Goal: Task Accomplishment & Management: Use online tool/utility

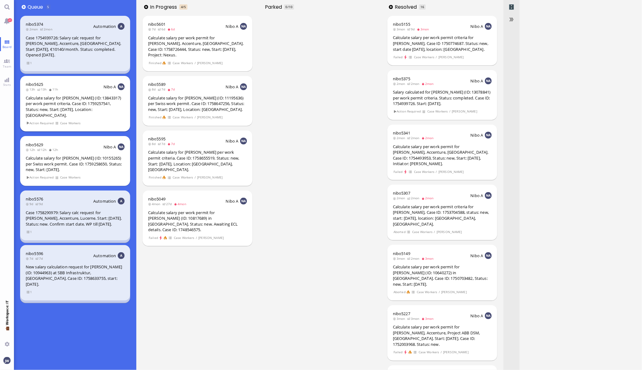
click at [92, 113] on div "nibo5625 13h 13h 11h Nibo A Calculate salary for [PERSON_NAME] (ID: 13843317) p…" at bounding box center [75, 103] width 110 height 55
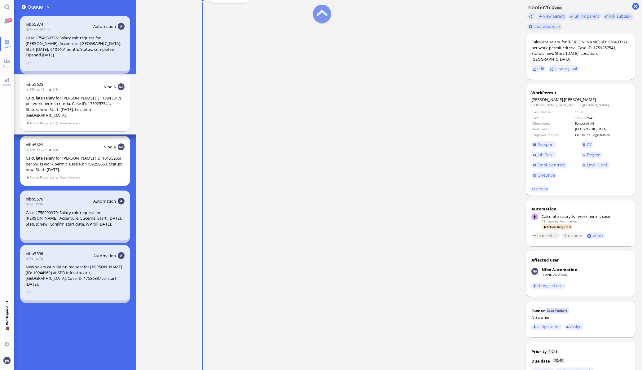
scroll to position [-116, 0]
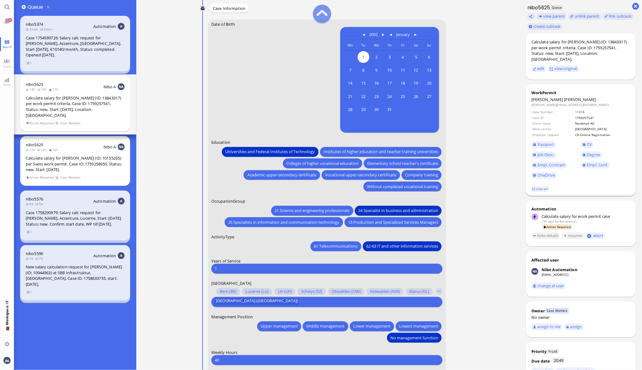
click at [580, 110] on link "11318" at bounding box center [580, 112] width 10 height 4
click at [580, 115] on td "1759257541" at bounding box center [602, 117] width 55 height 5
click at [590, 103] on dl "[PERSON_NAME] [PERSON_NAME][EMAIL_ADDRESS][DOMAIN_NAME] Case Number 11318 Case …" at bounding box center [581, 139] width 99 height 84
click at [584, 110] on link "11318" at bounding box center [580, 112] width 10 height 4
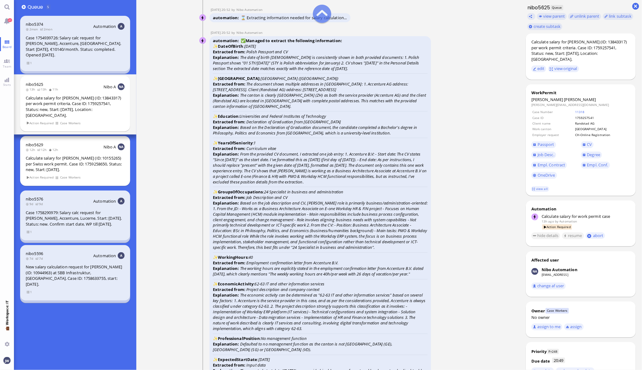
scroll to position [-968, 0]
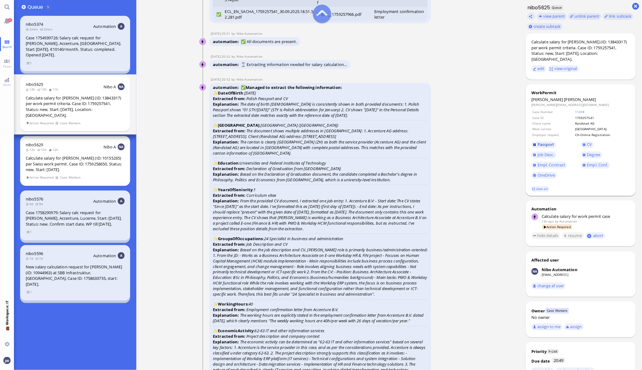
click at [540, 142] on span "Passport" at bounding box center [546, 145] width 17 height 6
click at [541, 142] on span "Passport" at bounding box center [546, 145] width 17 height 6
click at [592, 152] on span "Degree" at bounding box center [593, 155] width 13 height 6
click at [551, 152] on span "Job Desc." at bounding box center [546, 155] width 17 height 6
click at [593, 141] on link "CV" at bounding box center [587, 144] width 13 height 7
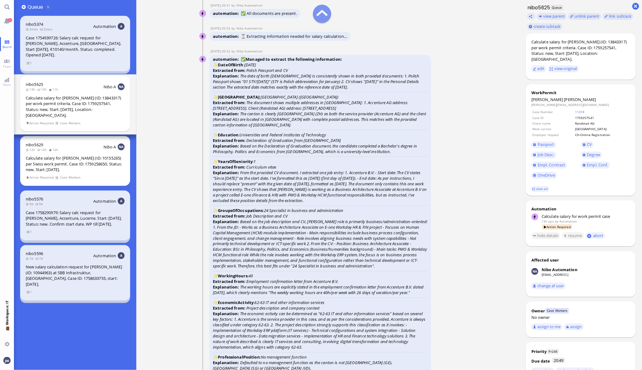
scroll to position [-930, 0]
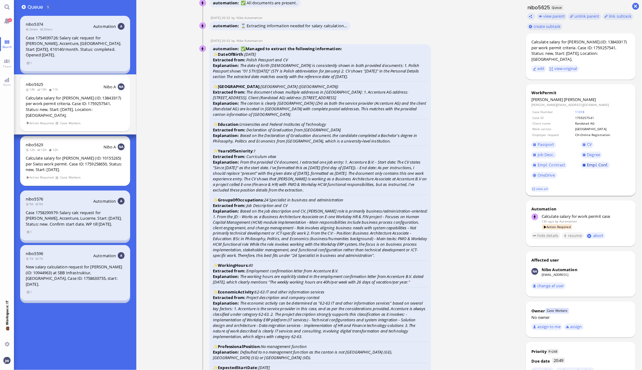
click at [597, 162] on span "Empl. Conf." at bounding box center [597, 165] width 21 height 6
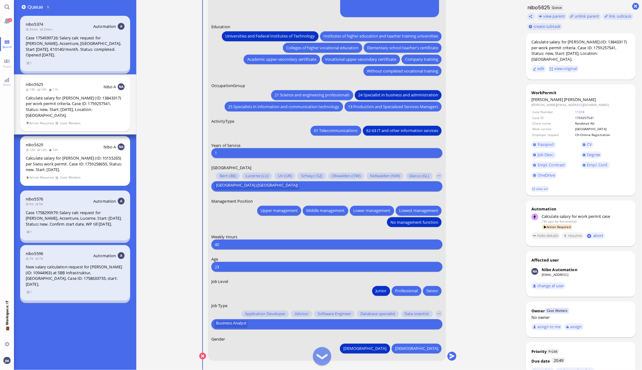
scroll to position [0, 0]
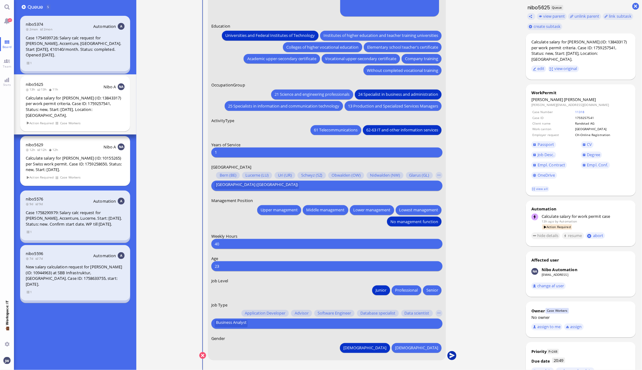
click at [455, 358] on button "submit" at bounding box center [451, 355] width 9 height 9
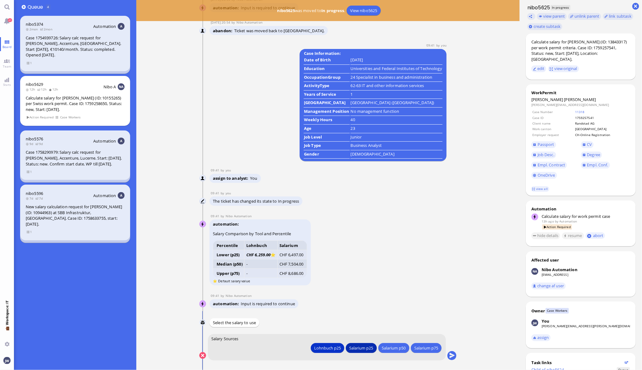
click at [360, 346] on div "Salarium p25" at bounding box center [361, 348] width 24 height 7
click at [452, 355] on button "submit" at bounding box center [451, 355] width 9 height 9
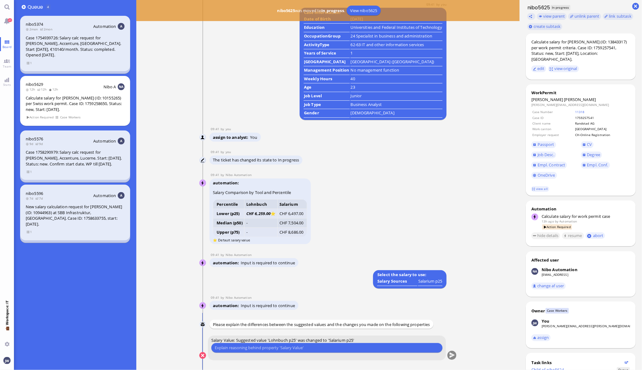
click at [299, 348] on input "text" at bounding box center [327, 348] width 224 height 7
click at [321, 349] on input "ZH doesn't accept junior classification and the salary" at bounding box center [327, 348] width 224 height 7
type input "ZH doesn't accept junior classification"
click at [455, 355] on button "submit" at bounding box center [451, 355] width 9 height 9
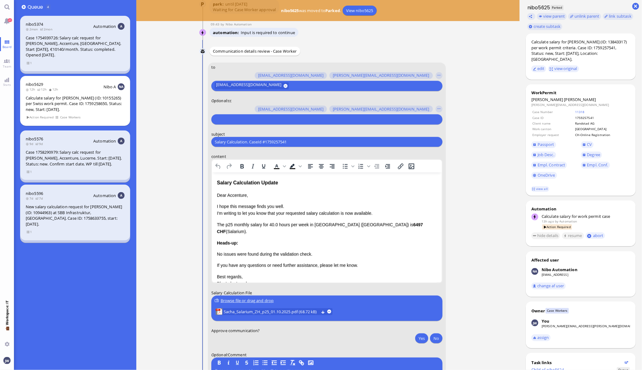
scroll to position [-38, 0]
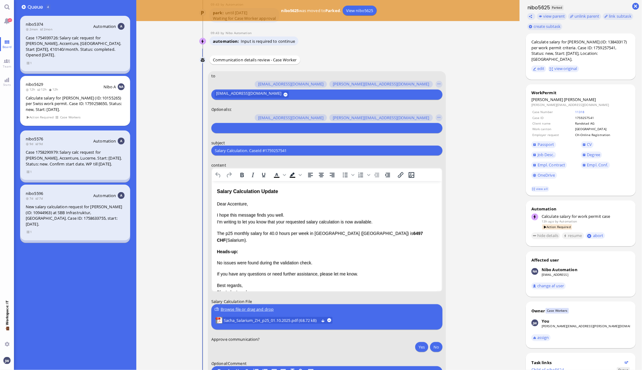
click at [240, 126] on input "text" at bounding box center [326, 128] width 223 height 7
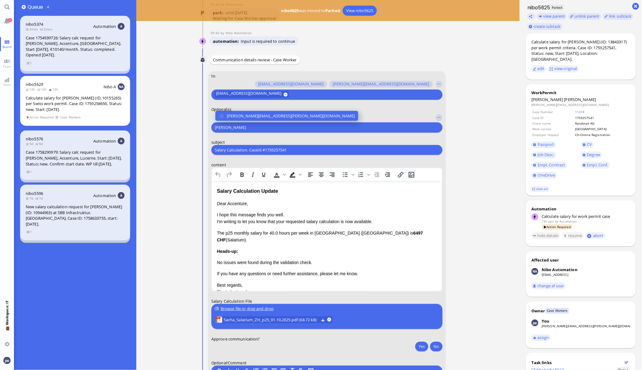
type input "[PERSON_NAME]"
click at [258, 120] on selector "[PERSON_NAME][EMAIL_ADDRESS][PERSON_NAME][DOMAIN_NAME] [PERSON_NAME][DOMAIN_NAM…" at bounding box center [326, 122] width 231 height 20
click at [260, 115] on span "[PERSON_NAME][EMAIL_ADDRESS][PERSON_NAME][DOMAIN_NAME]" at bounding box center [291, 116] width 128 height 7
type input "den"
click at [238, 113] on span "[EMAIL_ADDRESS][DOMAIN_NAME]" at bounding box center [259, 116] width 65 height 7
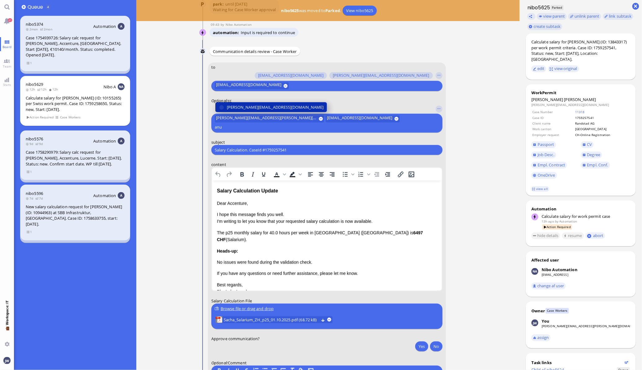
type input "anu"
click at [238, 111] on span "[PERSON_NAME][EMAIL_ADDRESS][DOMAIN_NAME]" at bounding box center [275, 107] width 97 height 7
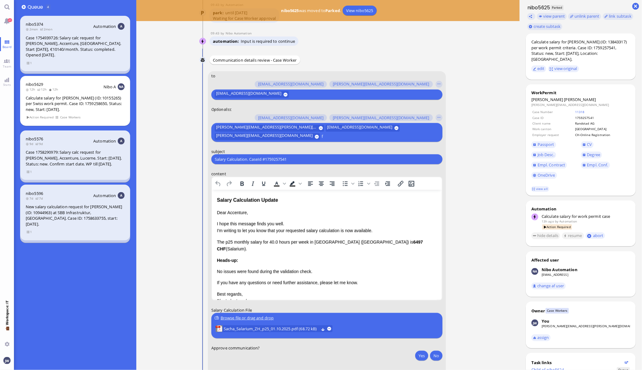
scroll to position [-46, 0]
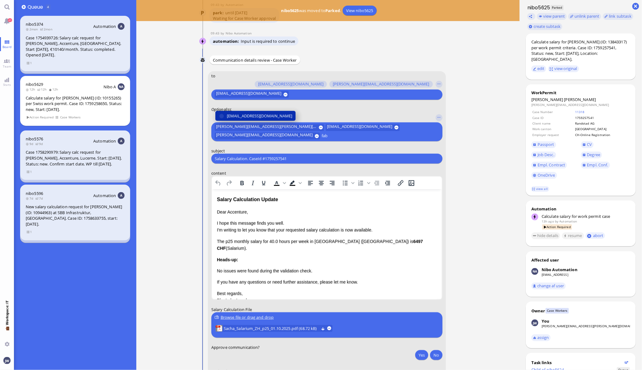
type input "fab"
click at [256, 115] on span "[EMAIL_ADDRESS][DOMAIN_NAME]" at bounding box center [259, 116] width 65 height 7
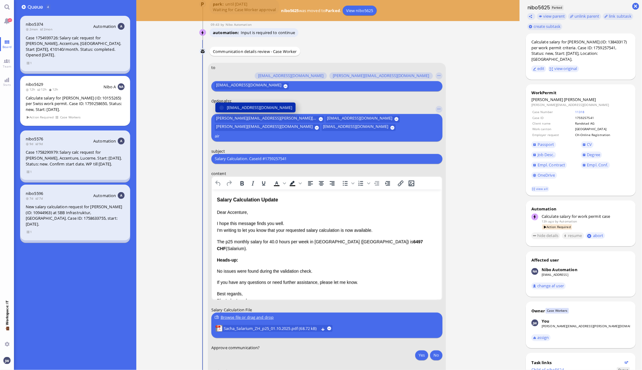
type input "air"
click at [256, 111] on span "[EMAIL_ADDRESS][DOMAIN_NAME]" at bounding box center [259, 107] width 65 height 7
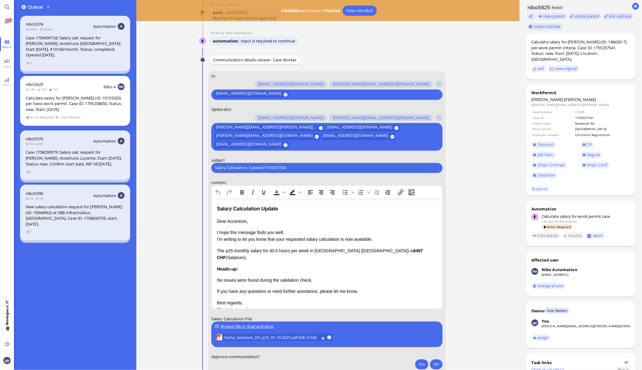
click at [279, 208] on div "Salary Calculation Update" at bounding box center [327, 209] width 220 height 8
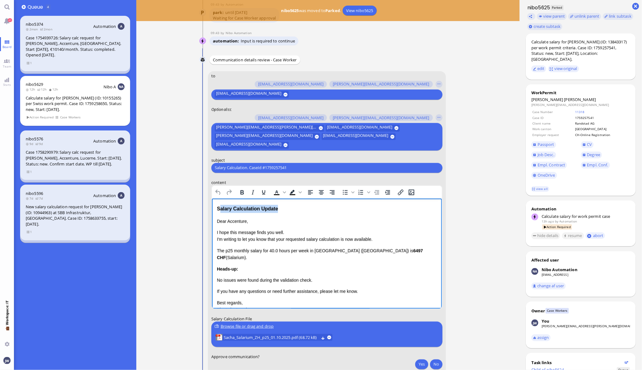
click at [218, 207] on div "Salary Calculation Update" at bounding box center [327, 209] width 220 height 8
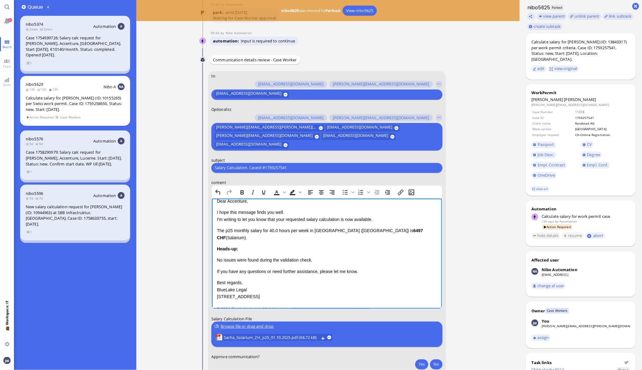
scroll to position [10, 0]
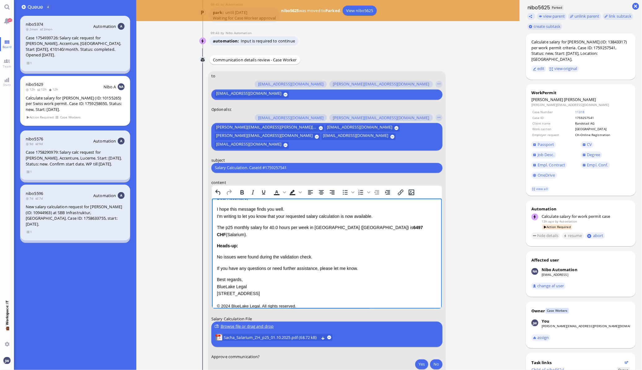
drag, startPoint x: 217, startPoint y: 223, endPoint x: 245, endPoint y: 232, distance: 29.4
click at [217, 224] on p "The p25 monthly salary for 40.0 hours per week in [GEOGRAPHIC_DATA] ([GEOGRAPHI…" at bounding box center [327, 231] width 220 height 14
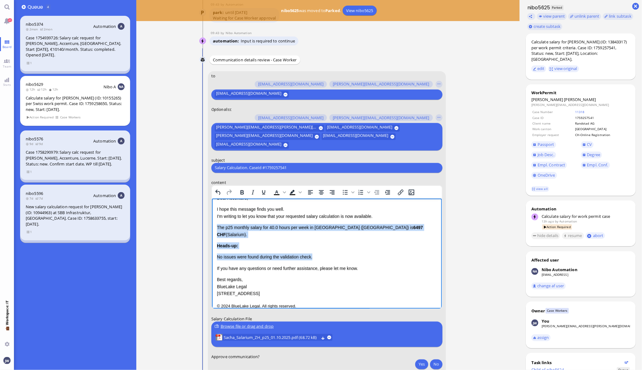
click at [312, 253] on p "No issues were found during the validation check." at bounding box center [327, 256] width 220 height 7
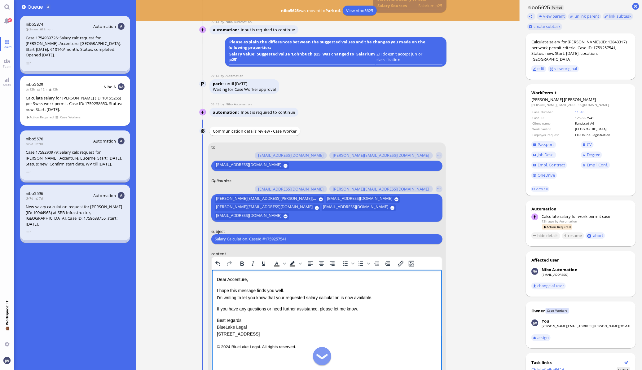
scroll to position [-95, 0]
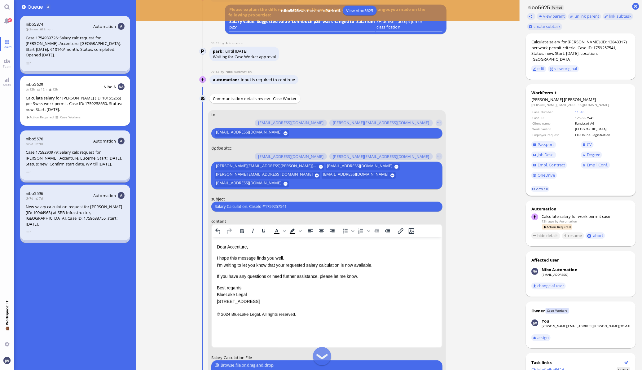
click at [542, 186] on link "view all" at bounding box center [540, 188] width 18 height 5
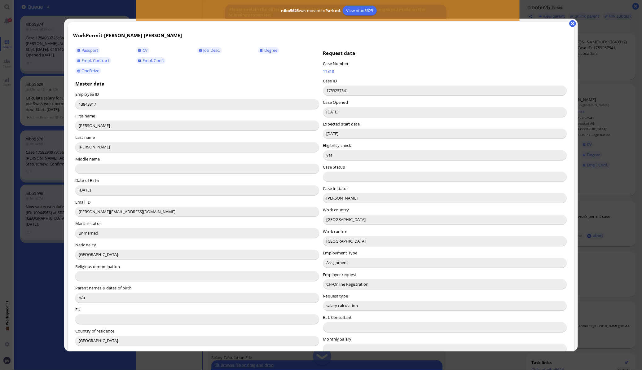
click at [330, 199] on input "[PERSON_NAME]" at bounding box center [445, 198] width 244 height 10
click at [571, 24] on button "button" at bounding box center [572, 23] width 7 height 7
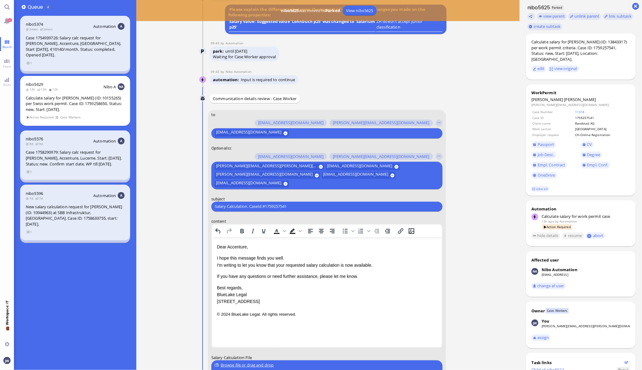
click at [229, 245] on p "Dear Accenture," at bounding box center [327, 246] width 220 height 7
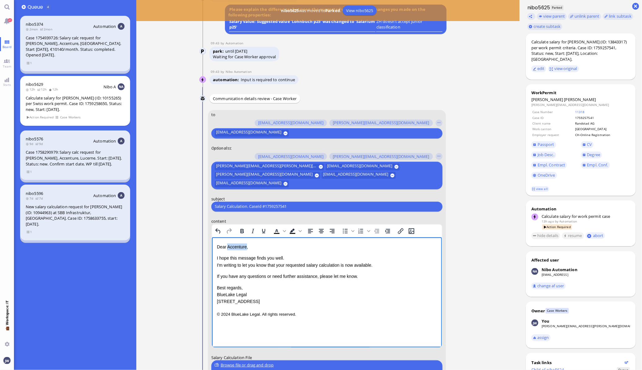
click at [229, 245] on p "Dear Accenture," at bounding box center [327, 246] width 220 height 7
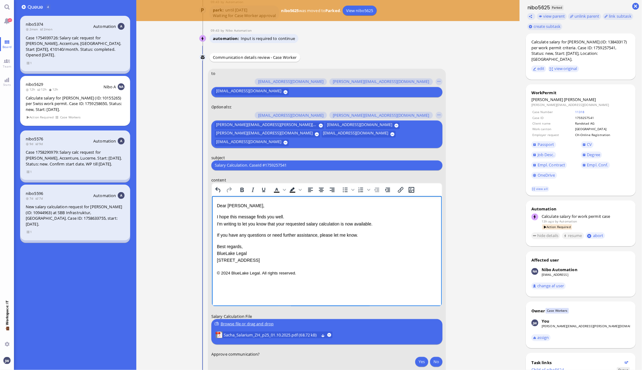
scroll to position [-17, 0]
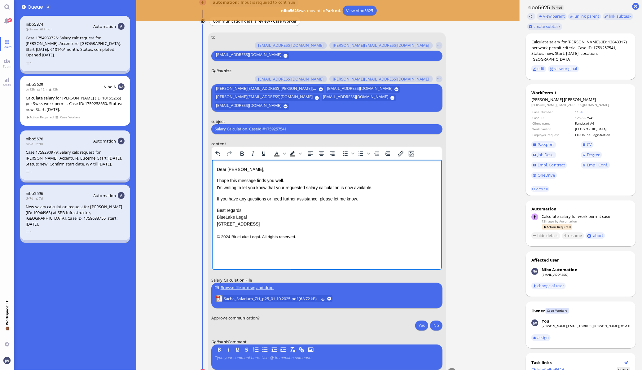
click at [305, 181] on p "I hope this message finds you well. I'm writing to let you know that your reque…" at bounding box center [327, 184] width 220 height 14
click at [284, 187] on p "I hope this message finds you well. I'm writing to let you know that your reque…" at bounding box center [327, 184] width 220 height 14
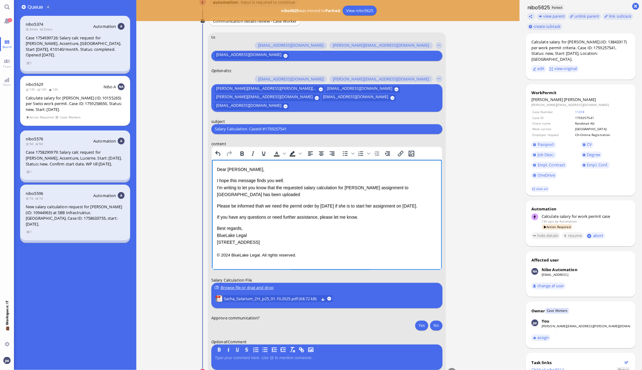
click at [362, 217] on p "If you have any questions or need further assistance, please let me know." at bounding box center [327, 217] width 220 height 7
click at [321, 252] on p "© 2024 BlueLake Legal. All rights reserved." at bounding box center [327, 255] width 220 height 8
click at [218, 205] on p "Please be informed thah we need the permit order by [DATE] if she is to start h…" at bounding box center [327, 205] width 220 height 7
click at [369, 221] on html "Dear [PERSON_NAME], I hope this message finds you well. I'm writing to let you …" at bounding box center [327, 193] width 230 height 67
click at [585, 42] on div "Calculate salary for [PERSON_NAME] (ID: 13843317) per work permit criteria. Cas…" at bounding box center [581, 50] width 99 height 23
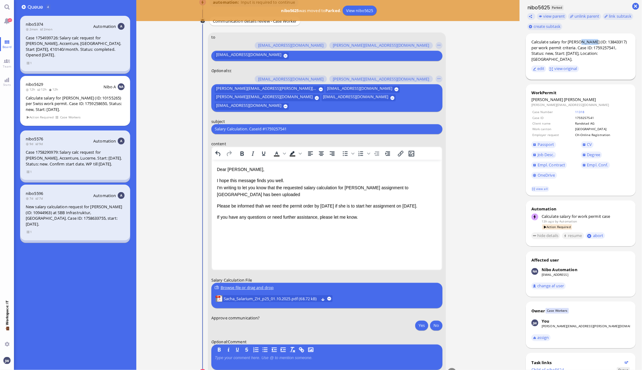
click at [585, 42] on div "Calculate salary for [PERSON_NAME] (ID: 13843317) per work permit criteria. Cas…" at bounding box center [581, 50] width 99 height 23
copy div "[PERSON_NAME]"
click at [293, 130] on input "Salary Calculation. CaseId #1759257541" at bounding box center [327, 129] width 224 height 7
paste input "PazPerTout new case: [PERSON_NAME] (1759257541 / 13843317), Employer Request: C…"
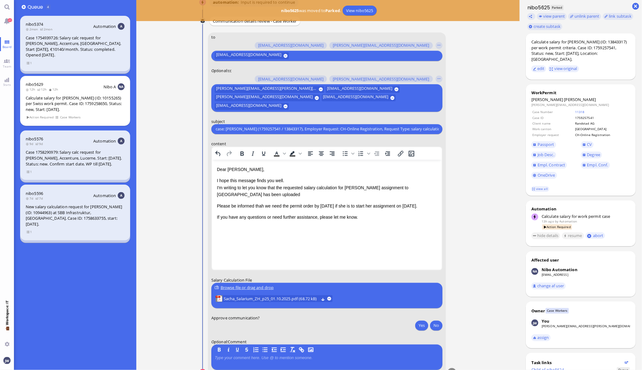
type input "PazPerTout new case: [PERSON_NAME] (1759257541 / 13843317), Employer Request: C…"
click at [297, 227] on html "Dear [PERSON_NAME], I hope this message finds you well. I'm writing to let you …" at bounding box center [327, 193] width 230 height 67
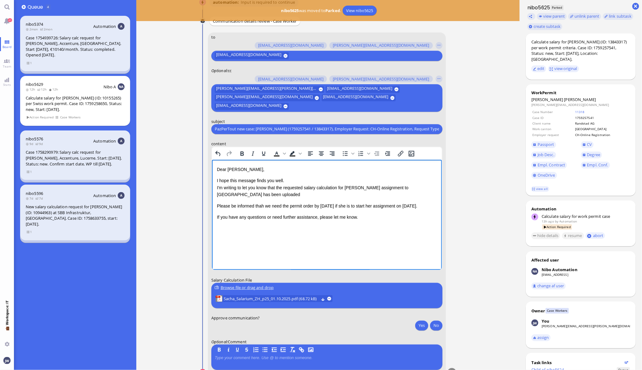
scroll to position [0, 0]
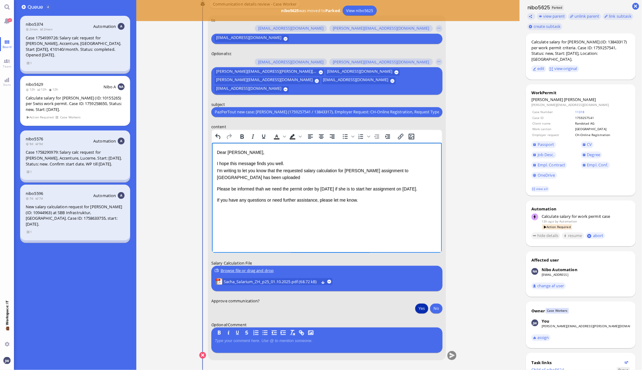
click at [421, 304] on button "Yes" at bounding box center [421, 308] width 13 height 10
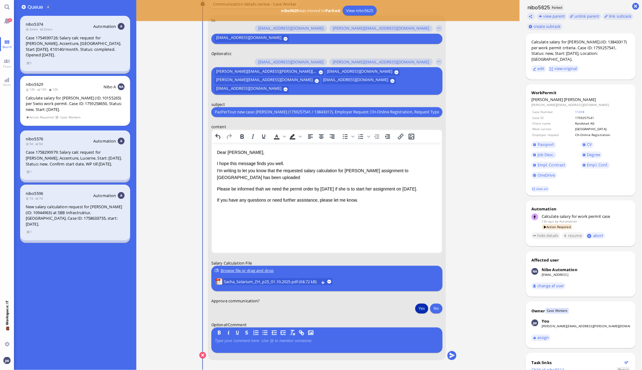
type button "true"
click at [449, 353] on button "submit" at bounding box center [451, 355] width 9 height 9
click at [425, 312] on button "Yes" at bounding box center [421, 308] width 13 height 10
click at [454, 355] on button "submit" at bounding box center [451, 355] width 9 height 9
click at [56, 104] on div "Calculate salary for [PERSON_NAME] (ID: 10155265) per Swiss work permit. Case I…" at bounding box center [75, 103] width 99 height 17
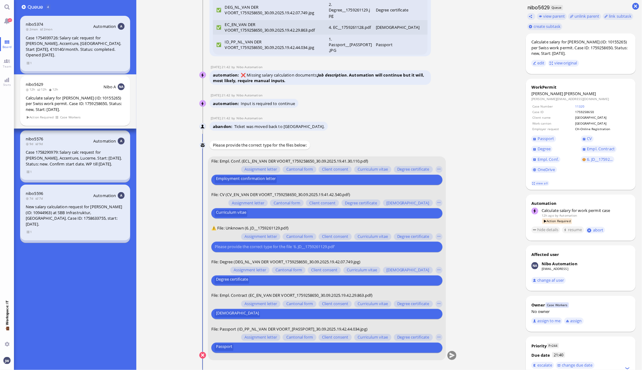
click at [277, 250] on div at bounding box center [326, 247] width 223 height 7
click at [280, 246] on input "text" at bounding box center [326, 247] width 223 height 7
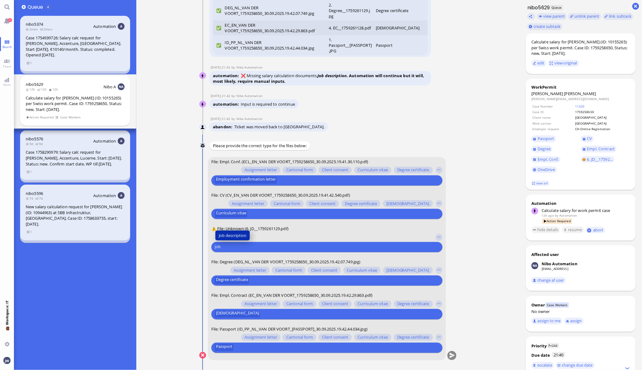
type input "job"
click at [239, 234] on span "Job description" at bounding box center [233, 235] width 28 height 7
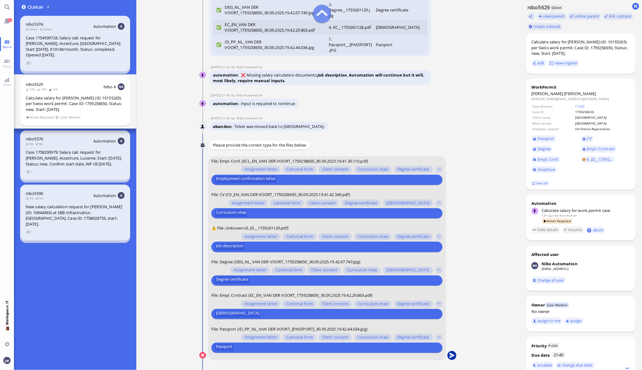
click at [451, 356] on button "submit" at bounding box center [451, 355] width 9 height 9
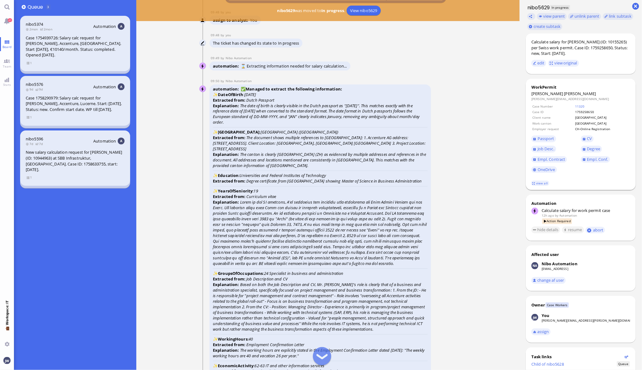
scroll to position [-1046, 0]
click at [544, 139] on span "Passport" at bounding box center [546, 139] width 17 height 6
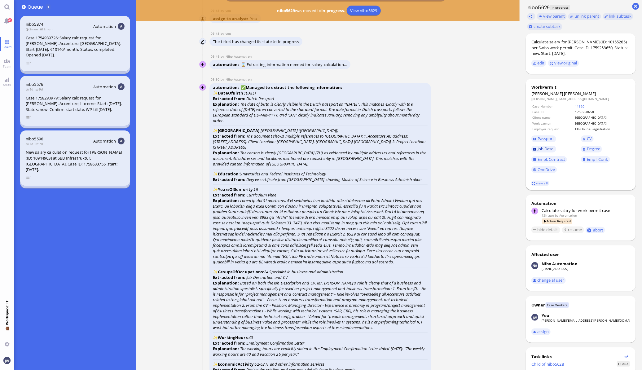
click at [548, 146] on span "Job Desc." at bounding box center [546, 149] width 17 height 6
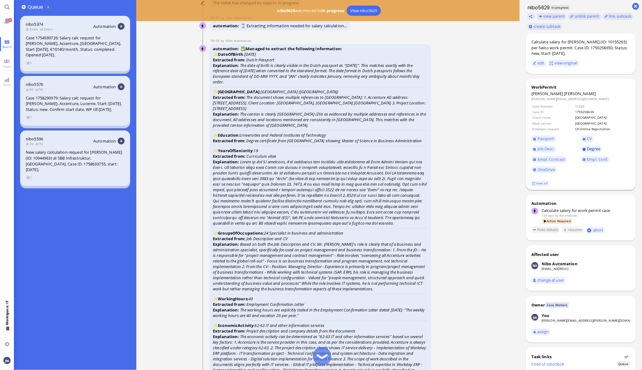
click at [591, 148] on span "Degree" at bounding box center [593, 149] width 13 height 6
click at [585, 137] on link "CV" at bounding box center [587, 138] width 13 height 7
click at [590, 160] on span "Empl. Conf." at bounding box center [597, 160] width 21 height 6
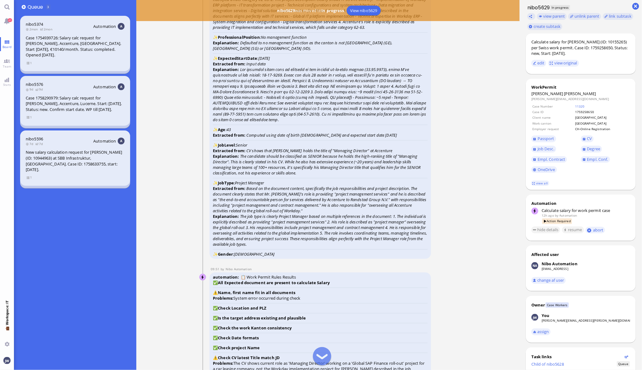
scroll to position [-620, 0]
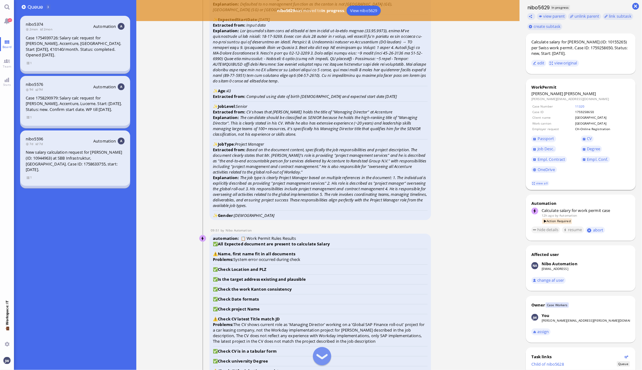
click at [548, 144] on span "Job Desc." at bounding box center [557, 149] width 50 height 10
click at [552, 151] on span "Job Desc." at bounding box center [546, 149] width 17 height 6
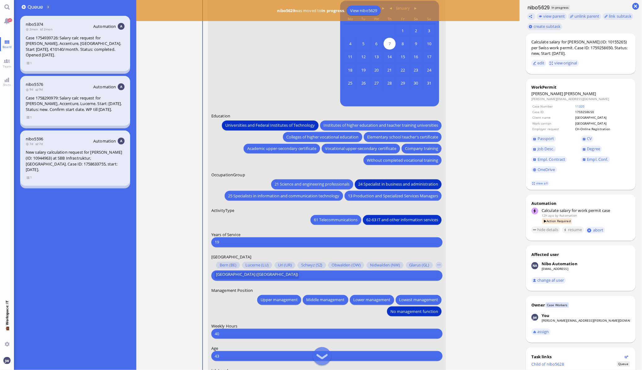
scroll to position [-77, 0]
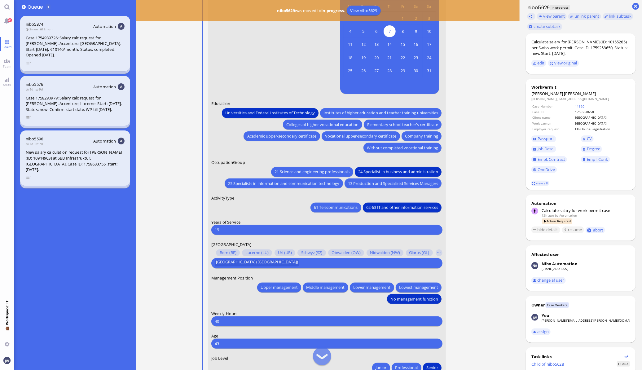
click at [243, 229] on input "19" at bounding box center [327, 230] width 224 height 7
type input "1"
type input "20"
click at [483, 294] on ticket "[DATE] 21:40 by Automation Automation Calculate eligible salary for work permit…" at bounding box center [327, 185] width 383 height 370
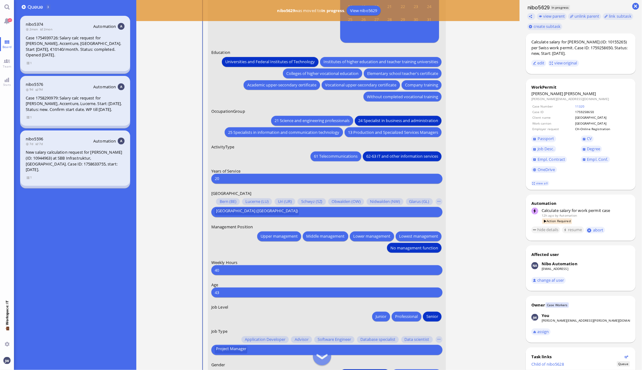
scroll to position [0, 0]
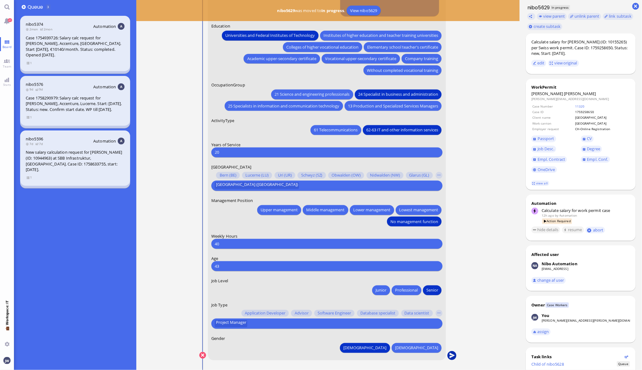
click at [452, 355] on button "submit" at bounding box center [451, 355] width 9 height 9
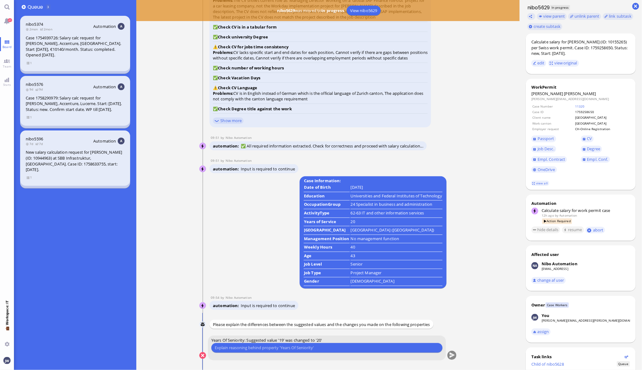
click at [314, 346] on input "text" at bounding box center [327, 348] width 224 height 7
type input "He started working in [DATE]."
click at [451, 355] on button "submit" at bounding box center [451, 355] width 9 height 9
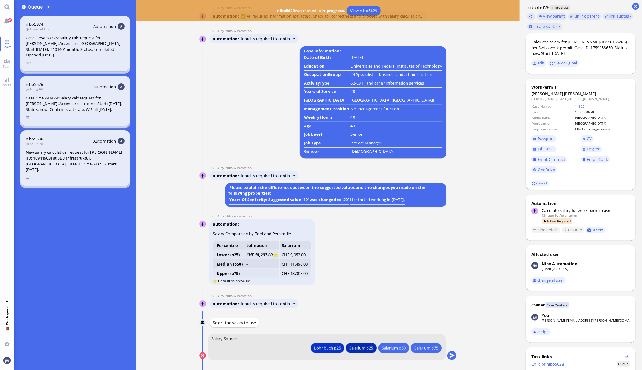
click at [361, 350] on div "Salarium p25" at bounding box center [361, 348] width 24 height 7
click at [453, 355] on button "submit" at bounding box center [451, 355] width 9 height 9
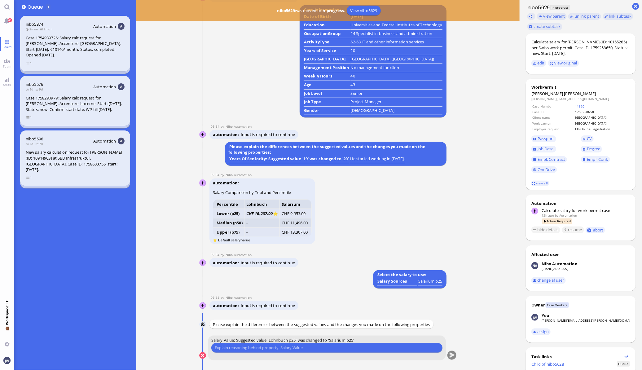
click at [264, 349] on input "text" at bounding box center [327, 348] width 224 height 7
type input "Profile isn't 100% clear and he earns enough anyway."
click at [454, 358] on button "submit" at bounding box center [451, 355] width 9 height 9
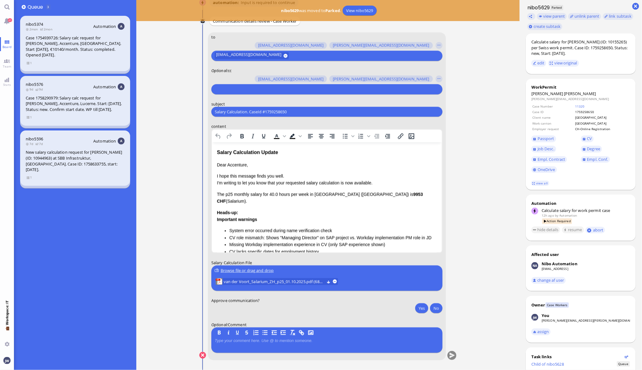
click at [237, 86] on input "text" at bounding box center [326, 89] width 223 height 7
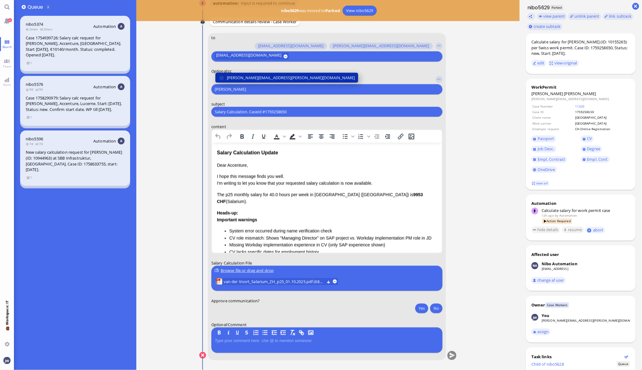
type input "[PERSON_NAME]"
click at [257, 80] on button "[PERSON_NAME][EMAIL_ADDRESS][PERSON_NAME][DOMAIN_NAME]" at bounding box center [286, 78] width 143 height 10
type input "den"
click at [264, 79] on span "[EMAIL_ADDRESS][DOMAIN_NAME]" at bounding box center [259, 78] width 65 height 7
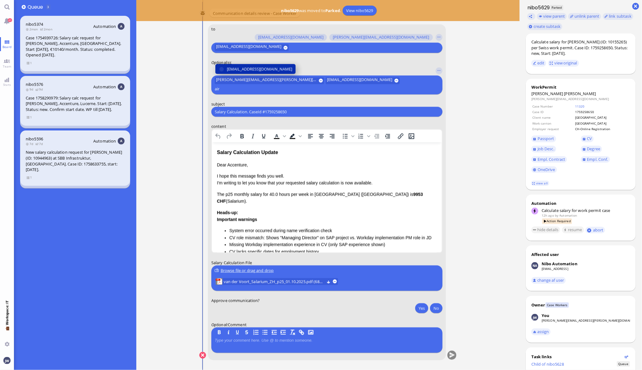
type input "air"
click at [266, 73] on span "[EMAIL_ADDRESS][DOMAIN_NAME]" at bounding box center [259, 69] width 65 height 7
type input "fab"
click at [270, 69] on span "[EMAIL_ADDRESS][DOMAIN_NAME]" at bounding box center [259, 69] width 65 height 7
type input "anu"
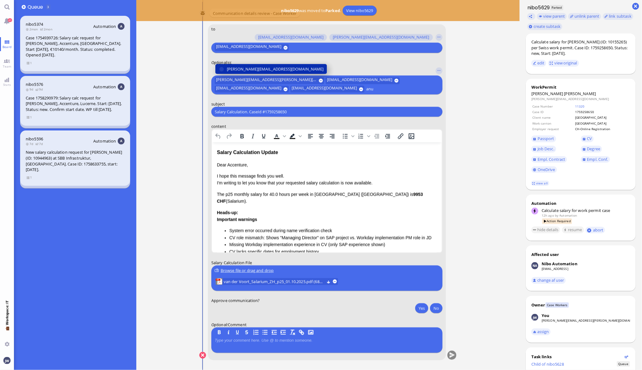
click at [272, 66] on span "[PERSON_NAME][EMAIL_ADDRESS][DOMAIN_NAME]" at bounding box center [275, 69] width 97 height 7
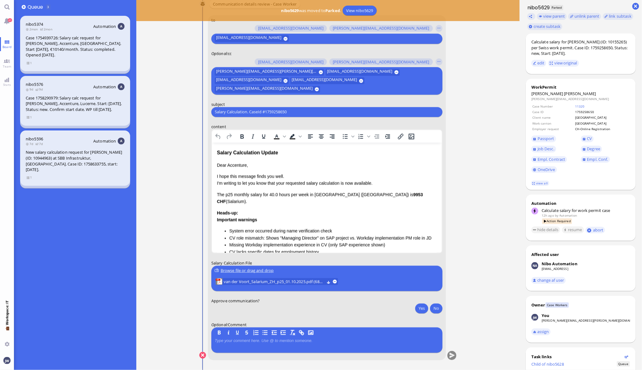
click at [224, 152] on div "Salary Calculation Update" at bounding box center [327, 153] width 220 height 8
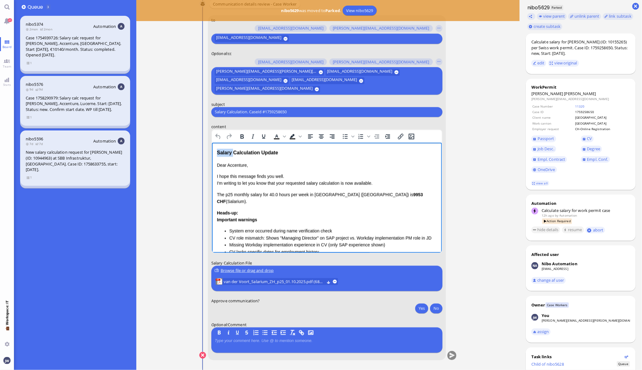
click at [224, 152] on div "Salary Calculation Update" at bounding box center [327, 153] width 220 height 8
click at [270, 153] on div "Salary Calculation Update" at bounding box center [327, 153] width 220 height 8
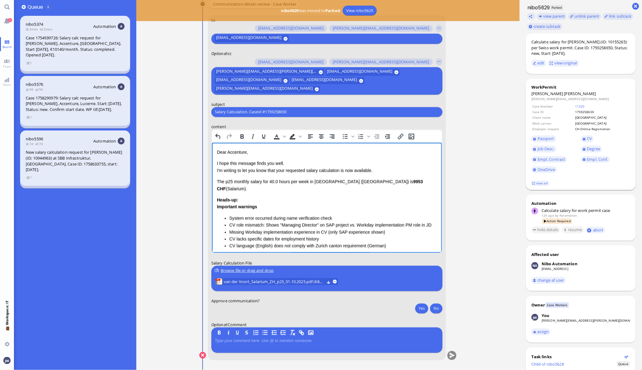
click at [546, 186] on footer "view all" at bounding box center [581, 184] width 110 height 14
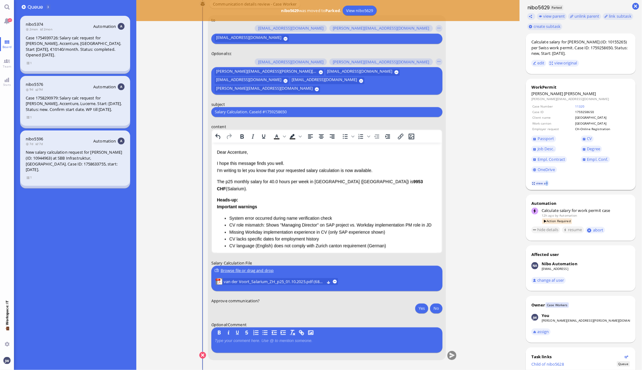
click at [545, 186] on footer "view all" at bounding box center [581, 184] width 110 height 14
click at [544, 184] on link "view all" at bounding box center [540, 183] width 18 height 5
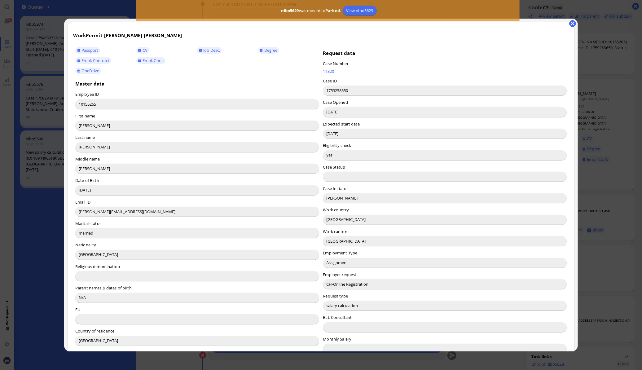
click at [327, 197] on input "[PERSON_NAME]" at bounding box center [445, 198] width 244 height 10
click at [329, 197] on input "[PERSON_NAME]" at bounding box center [445, 198] width 244 height 10
click at [328, 199] on input "[PERSON_NAME]" at bounding box center [445, 198] width 244 height 10
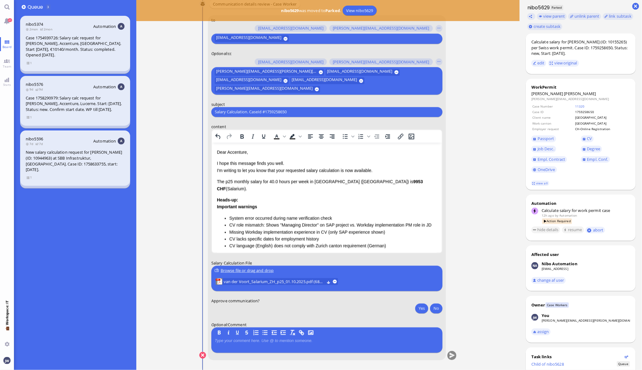
click at [237, 156] on div "Dear Accenture, I hope this message finds you well. I'm writing to let you know…" at bounding box center [327, 217] width 220 height 137
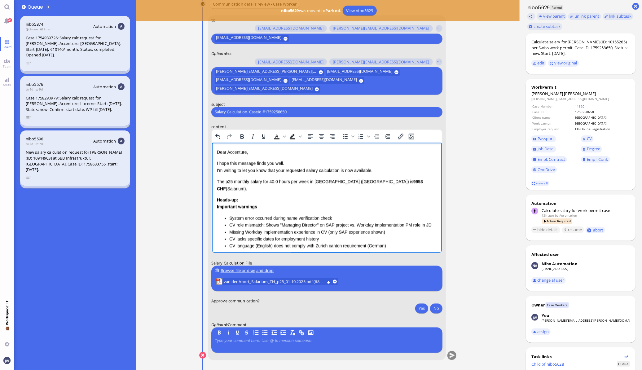
click at [238, 153] on p "Dear Accenture," at bounding box center [327, 152] width 220 height 7
click at [284, 171] on p "I hope this message finds you well. I'm writing to let you know that your reque…" at bounding box center [327, 167] width 220 height 14
click at [339, 170] on p "I hope this message finds you well. I'm writing to let you know that the reques…" at bounding box center [327, 167] width 220 height 14
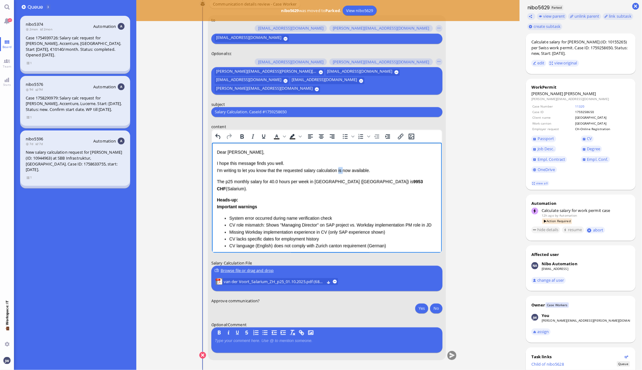
click at [339, 170] on p "I hope this message finds you well. I'm writing to let you know that the reques…" at bounding box center [327, 167] width 220 height 14
click at [356, 168] on p "I hope this message finds you well. I'm writing to let you know that the reques…" at bounding box center [327, 167] width 220 height 14
click at [578, 38] on div "Calculate salary for [PERSON_NAME] (ID: 10155265) per Swiss work permit. Case I…" at bounding box center [581, 53] width 110 height 41
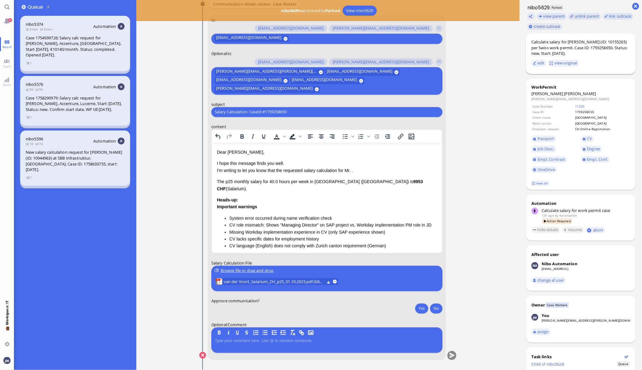
click at [582, 39] on div "Calculate salary for [PERSON_NAME] (ID: 10155265) per Swiss work permit. Case I…" at bounding box center [581, 47] width 99 height 17
click at [582, 40] on div "Calculate salary for [PERSON_NAME] (ID: 10155265) per Swiss work permit. Case I…" at bounding box center [581, 47] width 99 height 17
click at [600, 42] on div "Calculate salary for [PERSON_NAME] (ID: 10155265) per Swiss work permit. Case I…" at bounding box center [581, 47] width 99 height 17
copy div "[PERSON_NAME]"
click at [353, 170] on p "I hope this message finds you well. I'm writing to let you know that the reques…" at bounding box center [327, 167] width 220 height 14
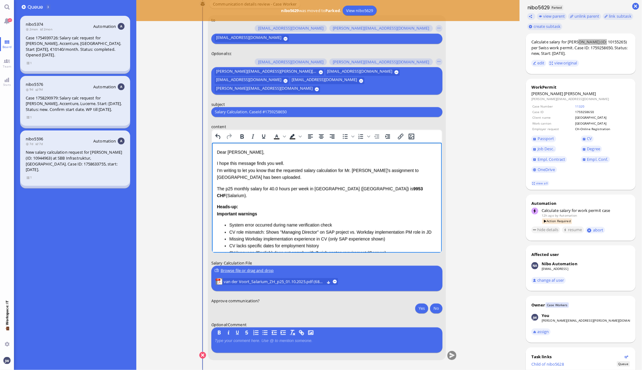
click at [215, 188] on html "Dear [PERSON_NAME], I hope this message finds you well. I'm writing to let you …" at bounding box center [327, 227] width 230 height 169
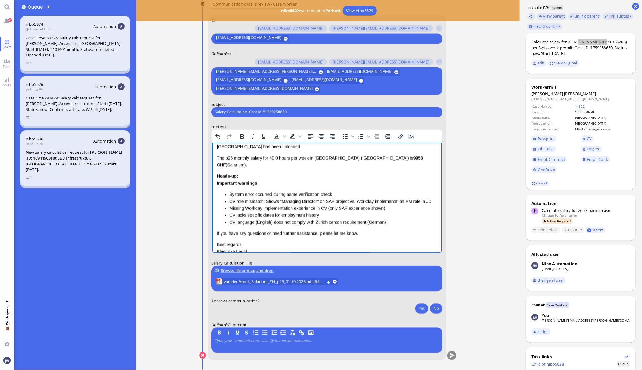
scroll to position [52, 0]
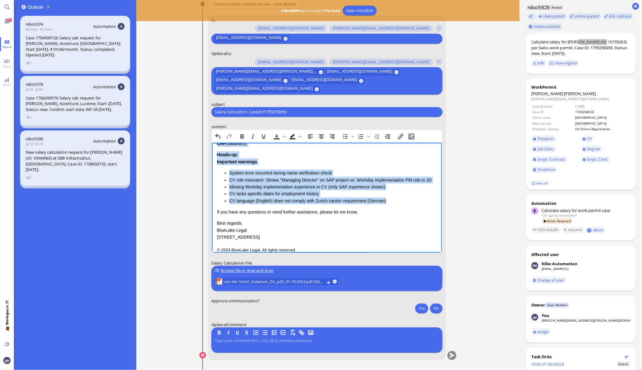
click at [386, 197] on li "CV language (English) does not comply with Zurich canton requirement (German)" at bounding box center [333, 200] width 208 height 7
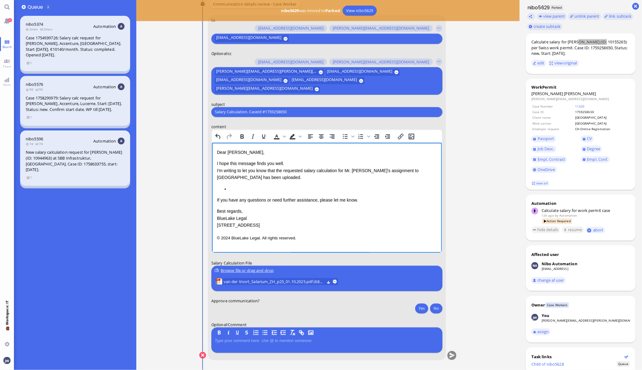
scroll to position [0, 0]
click at [362, 206] on div "Dear [PERSON_NAME], I hope this message finds you well. I'm writing to let you …" at bounding box center [327, 189] width 220 height 80
click at [372, 200] on p "If you have any questions or need further assistance, please let me know." at bounding box center [327, 199] width 220 height 7
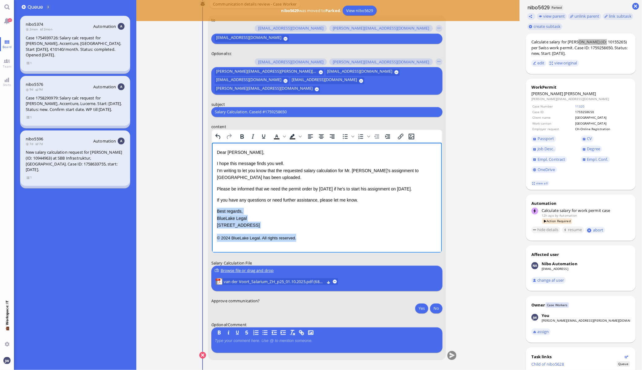
click at [323, 240] on p "© 2024 BlueLake Legal. All rights reserved." at bounding box center [327, 238] width 220 height 8
click at [419, 308] on button "Yes" at bounding box center [421, 308] width 13 height 10
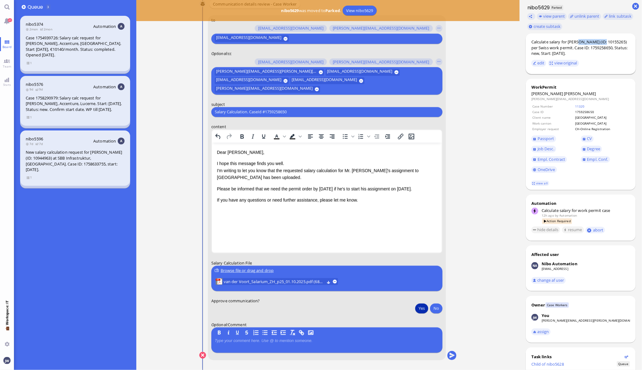
click at [582, 43] on div "Calculate salary for [PERSON_NAME] (ID: 10155265) per Swiss work permit. Case I…" at bounding box center [581, 47] width 99 height 17
drag, startPoint x: 582, startPoint y: 43, endPoint x: 597, endPoint y: 61, distance: 22.7
click at [597, 61] on section "edit view original" at bounding box center [581, 63] width 99 height 10
click at [581, 44] on div "Calculate salary for [PERSON_NAME] (ID: 10155265) per Swiss work permit. Case I…" at bounding box center [581, 47] width 99 height 17
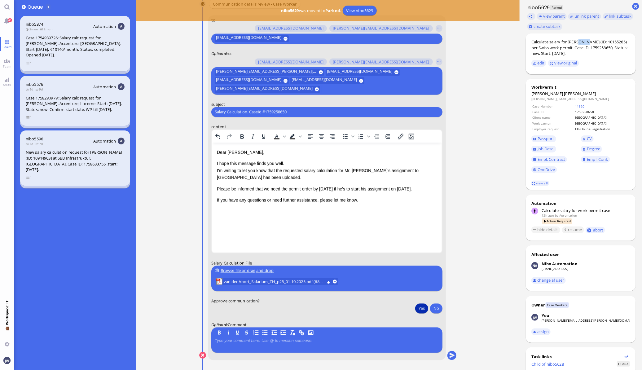
click at [581, 44] on div "Calculate salary for [PERSON_NAME] (ID: 10155265) per Swiss work permit. Case I…" at bounding box center [581, 47] width 99 height 17
drag, startPoint x: 581, startPoint y: 44, endPoint x: 601, endPoint y: 62, distance: 26.6
click at [601, 62] on section "edit view original" at bounding box center [581, 63] width 99 height 10
click at [573, 42] on div "Calculate salary for [PERSON_NAME] (ID: 10155265) per Swiss work permit. Case I…" at bounding box center [581, 47] width 99 height 17
drag, startPoint x: 578, startPoint y: 42, endPoint x: 603, endPoint y: 37, distance: 25.7
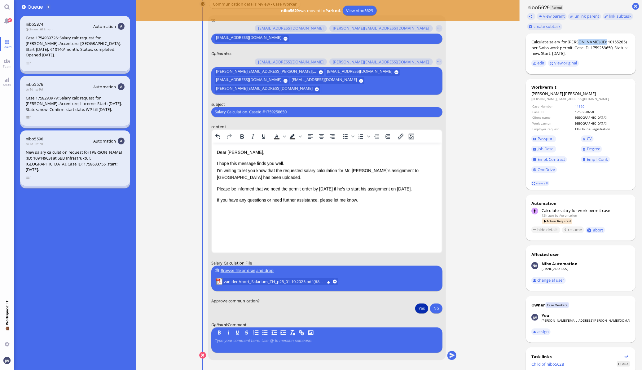
click at [603, 37] on div "Calculate salary for [PERSON_NAME] (ID: 10155265) per Swiss work permit. Case I…" at bounding box center [581, 53] width 110 height 41
copy div "[PERSON_NAME]"
click at [289, 110] on input "Salary Calculation. CaseId #1759258650" at bounding box center [327, 112] width 224 height 7
paste input "PazPerTout new case: [PERSON_NAME] (1759258650 / 10155265), Employer Request: C…"
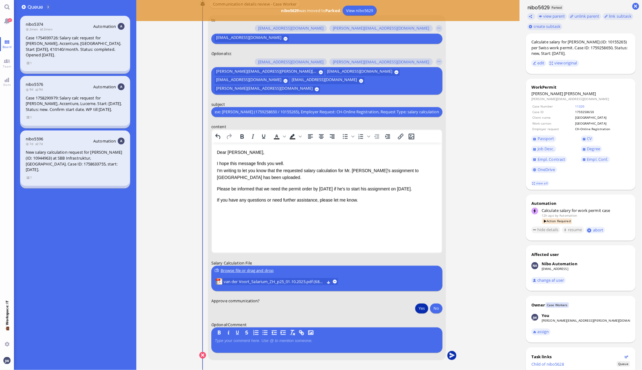
type input "PazPerTout new case: [PERSON_NAME] (1759258650 / 10155265), Employer Request: C…"
click at [450, 353] on button "submit" at bounding box center [451, 355] width 9 height 9
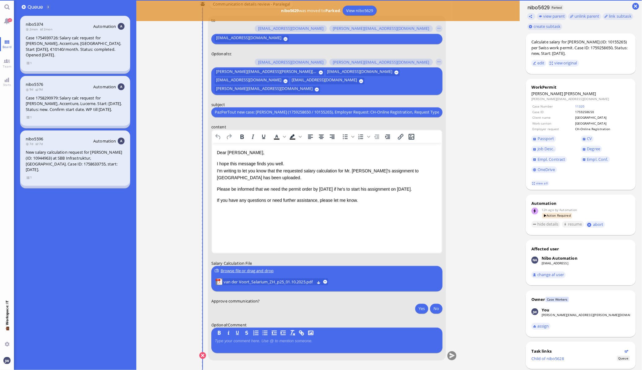
scroll to position [0, 0]
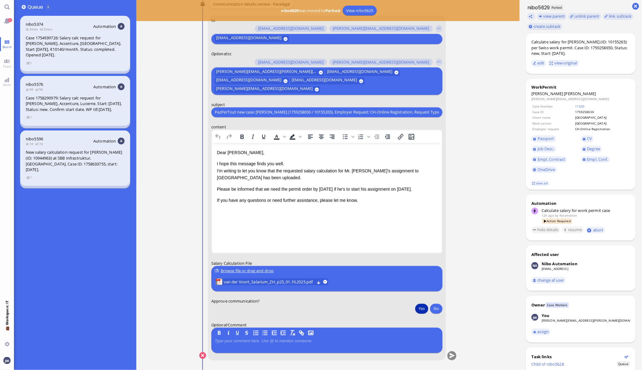
click at [419, 308] on button "Yes" at bounding box center [421, 308] width 13 height 10
click at [452, 354] on button "submit" at bounding box center [451, 355] width 9 height 9
